Goal: Complete application form

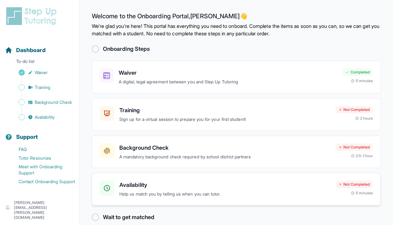
click at [212, 190] on div "Availability Help us match you by telling us when you can tutor." at bounding box center [224, 189] width 211 height 17
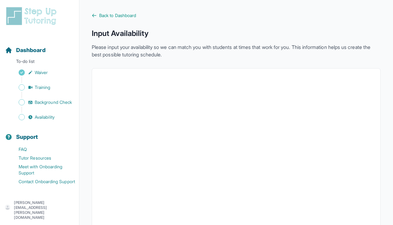
scroll to position [1, 0]
